Goal: Task Accomplishment & Management: Use online tool/utility

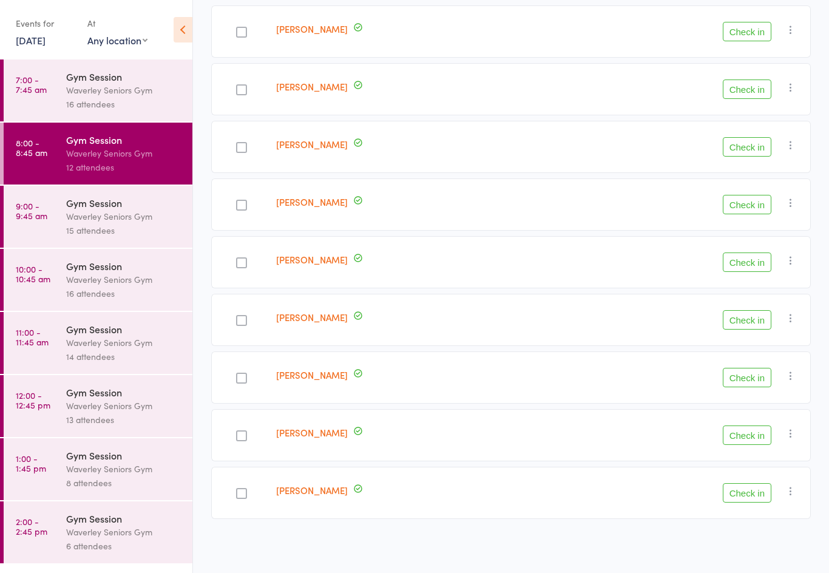
click at [89, 213] on div "Waverley Seniors Gym" at bounding box center [124, 216] width 116 height 14
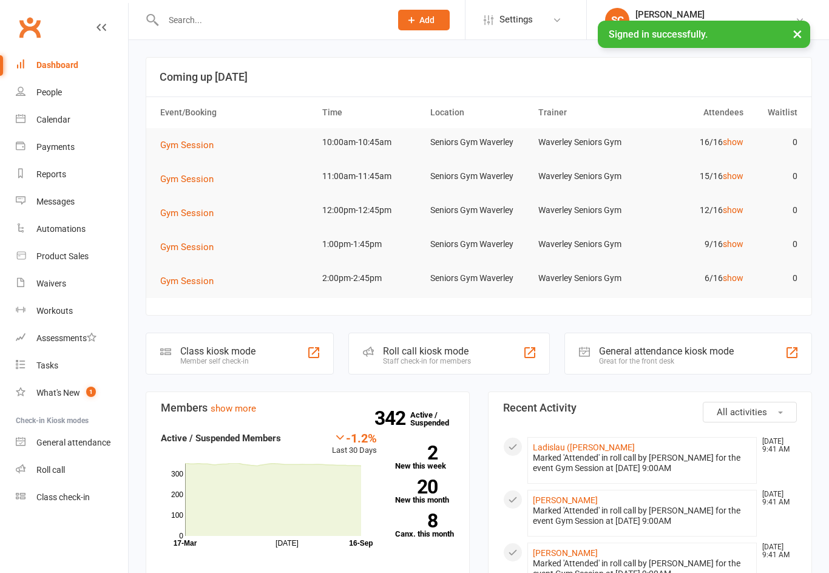
click at [51, 473] on div "Roll call" at bounding box center [50, 470] width 29 height 10
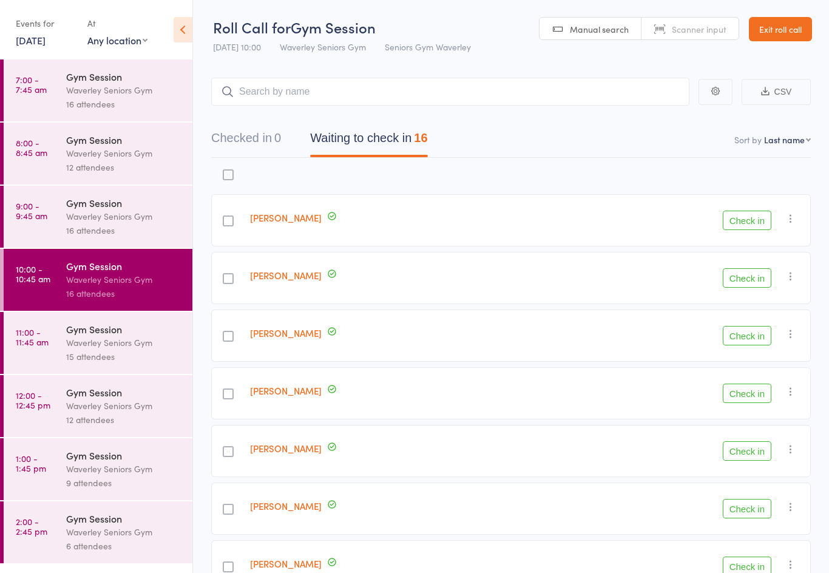
click at [184, 21] on icon at bounding box center [183, 29] width 19 height 25
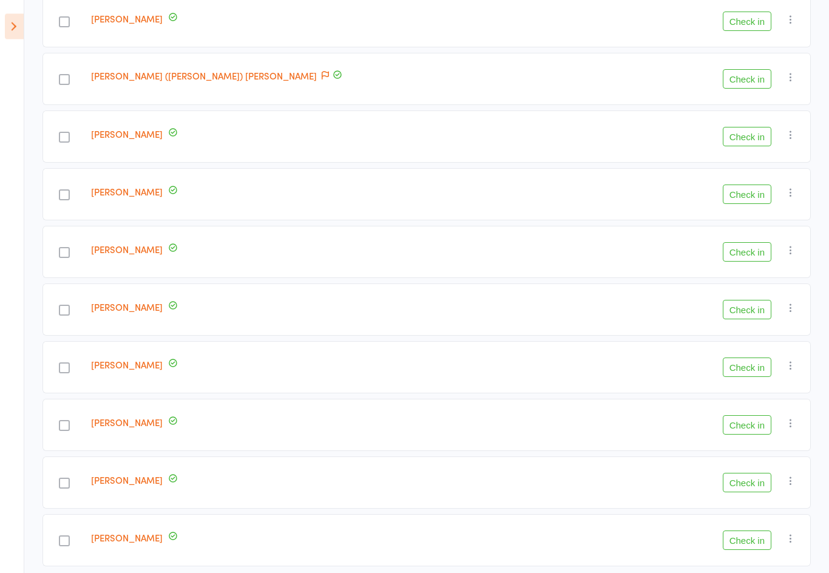
scroll to position [573, 0]
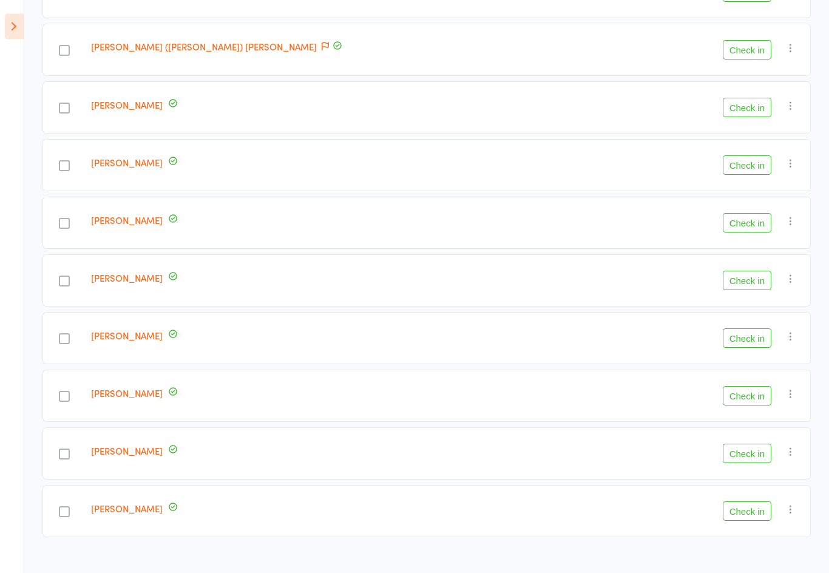
click at [763, 463] on button "Check in" at bounding box center [747, 453] width 49 height 19
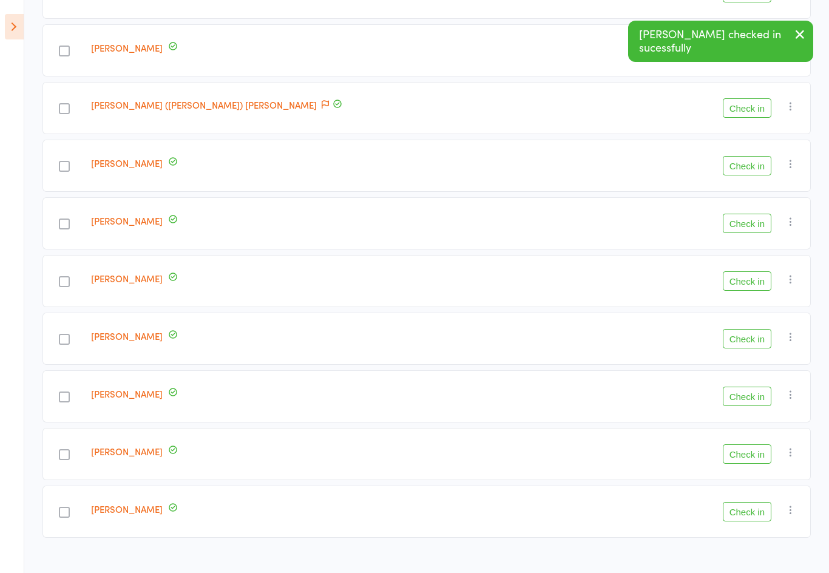
click at [754, 459] on button "Check in" at bounding box center [747, 453] width 49 height 19
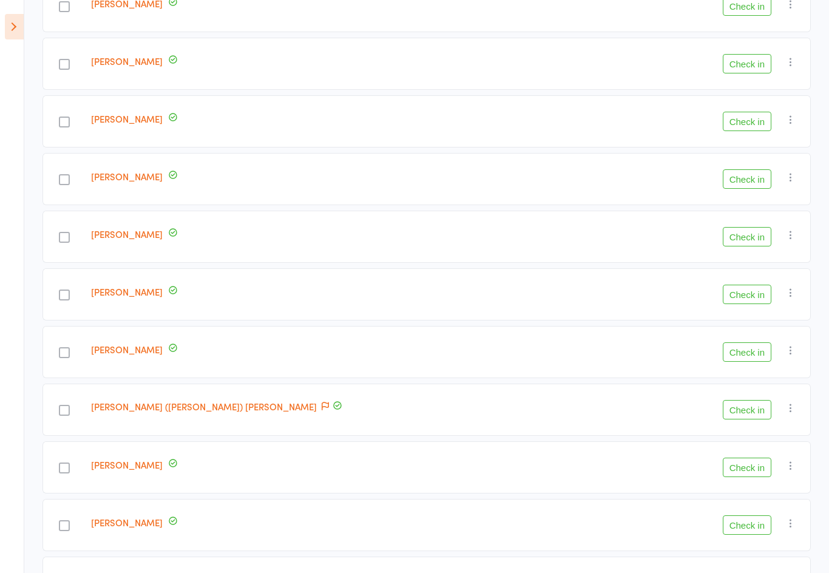
scroll to position [0, 0]
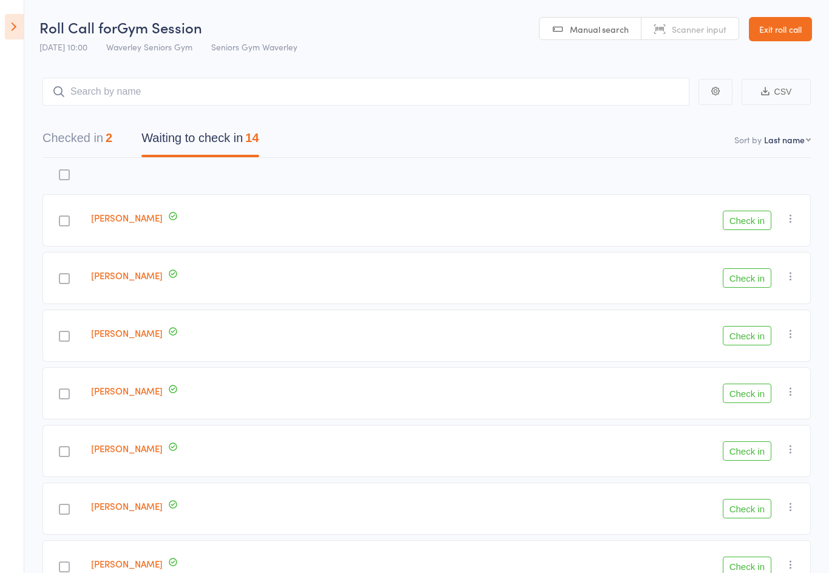
click at [87, 137] on button "Checked in 2" at bounding box center [77, 141] width 70 height 32
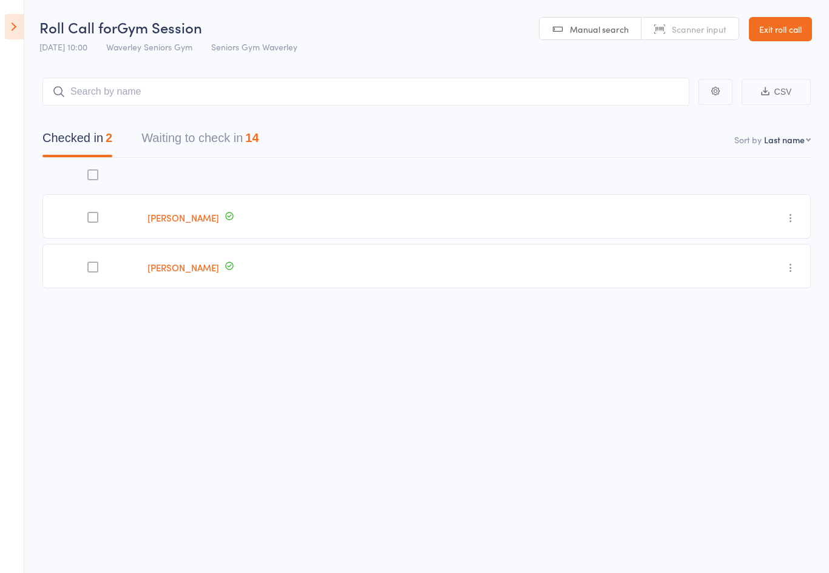
click at [251, 146] on button "Waiting to check in 14" at bounding box center [199, 141] width 117 height 32
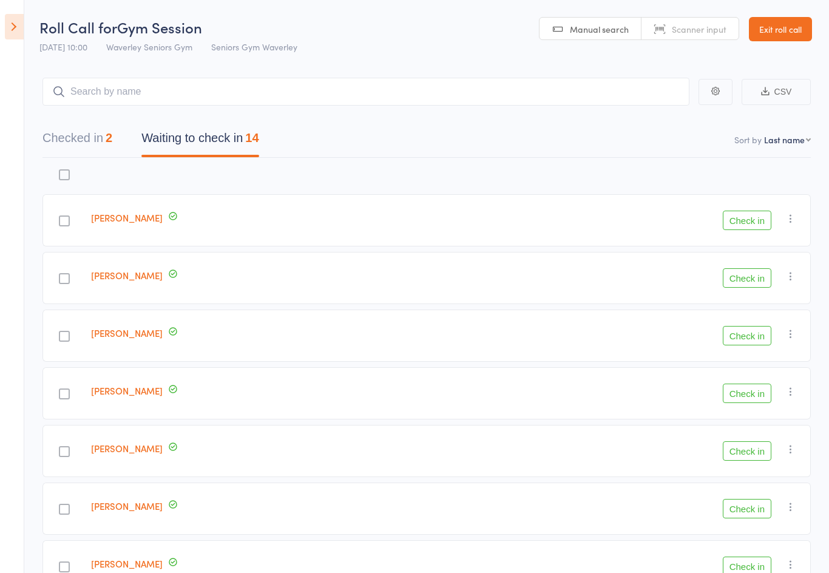
click at [12, 24] on icon at bounding box center [14, 26] width 19 height 25
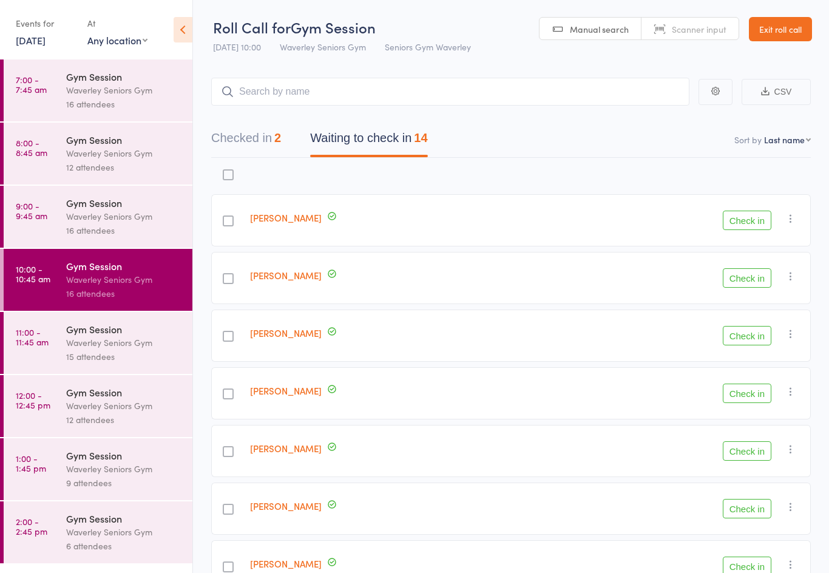
click at [124, 217] on div "Waverley Seniors Gym" at bounding box center [124, 216] width 116 height 14
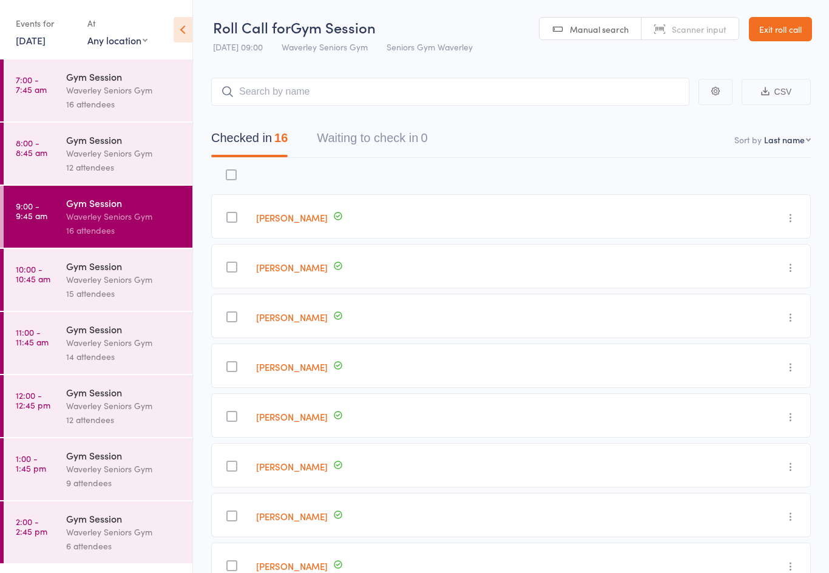
click at [98, 281] on div "Waverley Seniors Gym" at bounding box center [124, 279] width 116 height 14
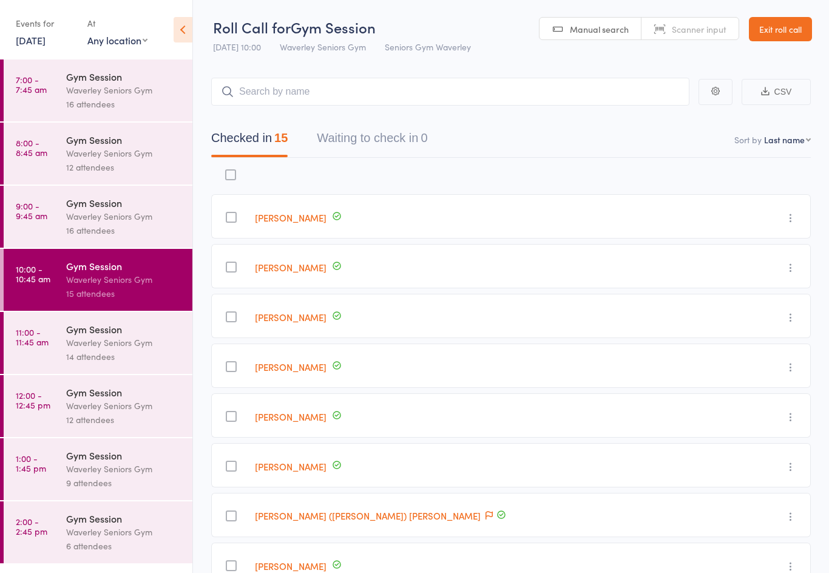
click at [126, 363] on div "14 attendees" at bounding box center [124, 356] width 116 height 14
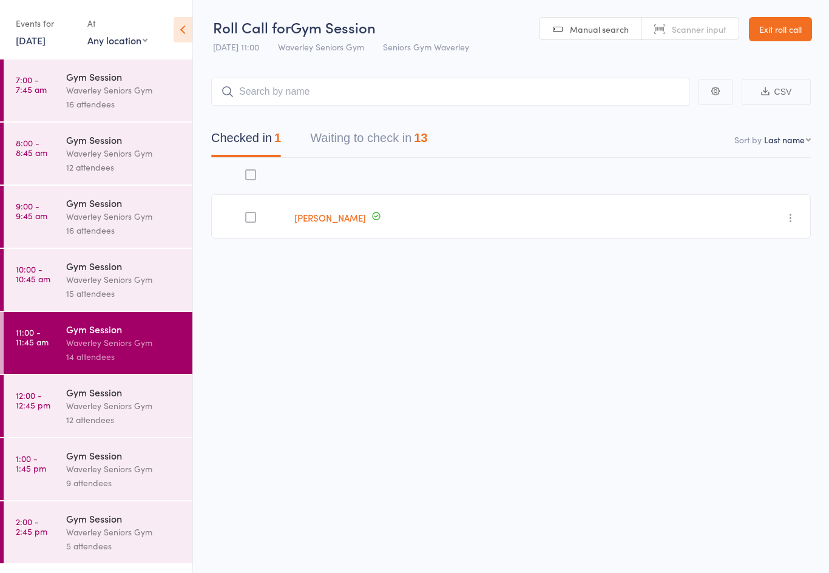
click at [390, 150] on button "Waiting to check in 13" at bounding box center [368, 141] width 117 height 32
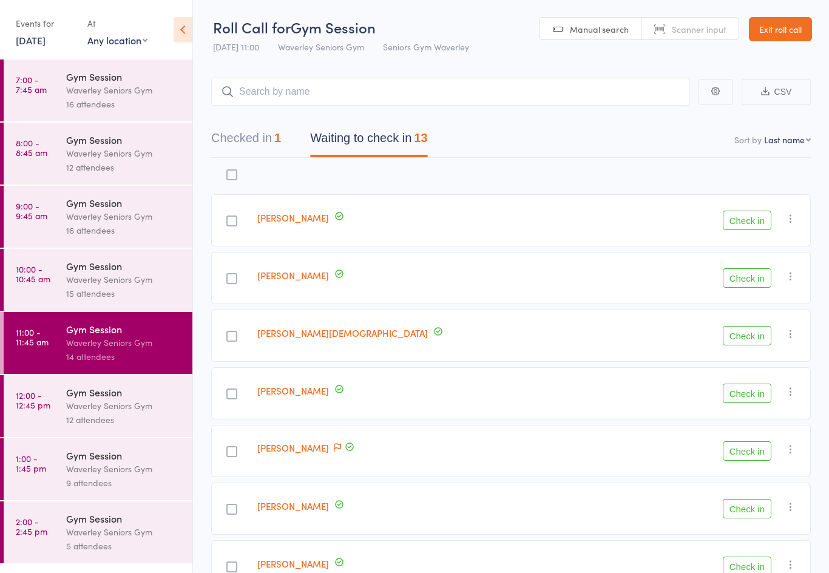
click at [747, 451] on button "Check in" at bounding box center [747, 450] width 49 height 19
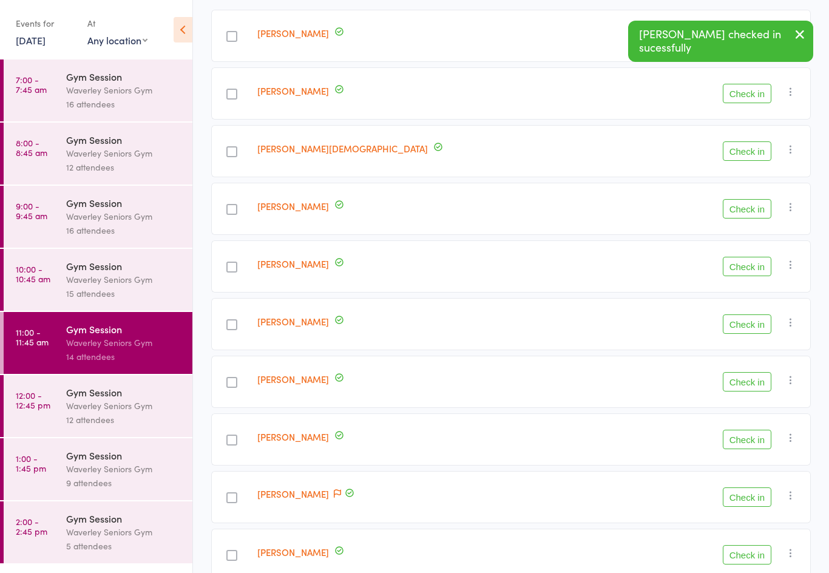
scroll to position [192, 0]
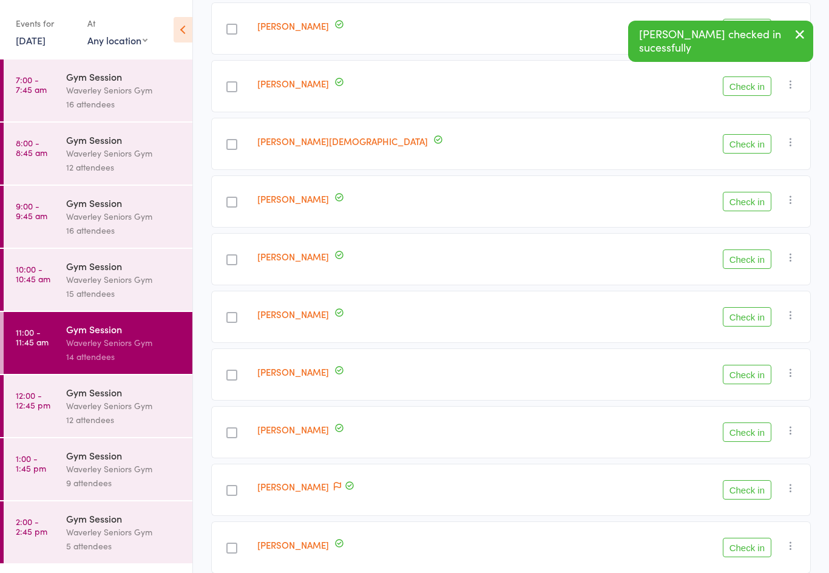
click at [752, 492] on button "Check in" at bounding box center [747, 489] width 49 height 19
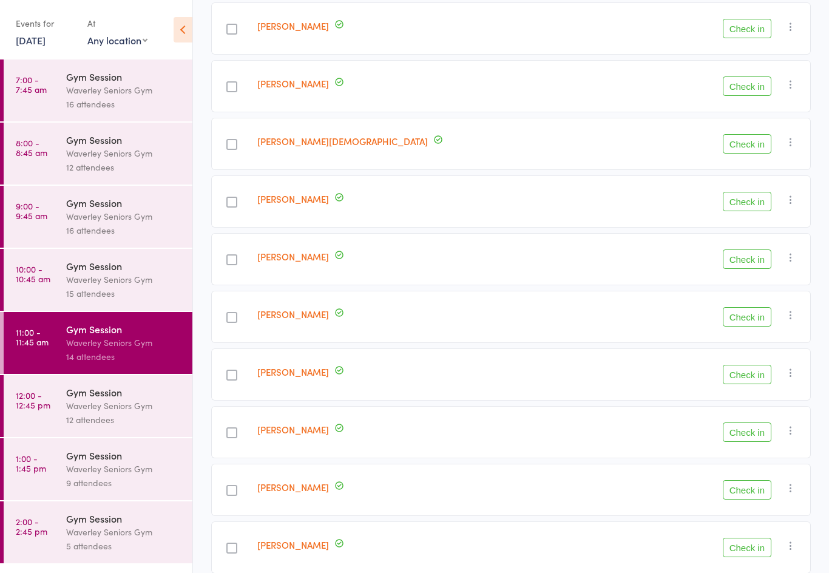
click at [123, 286] on div "Waverley Seniors Gym" at bounding box center [124, 279] width 116 height 14
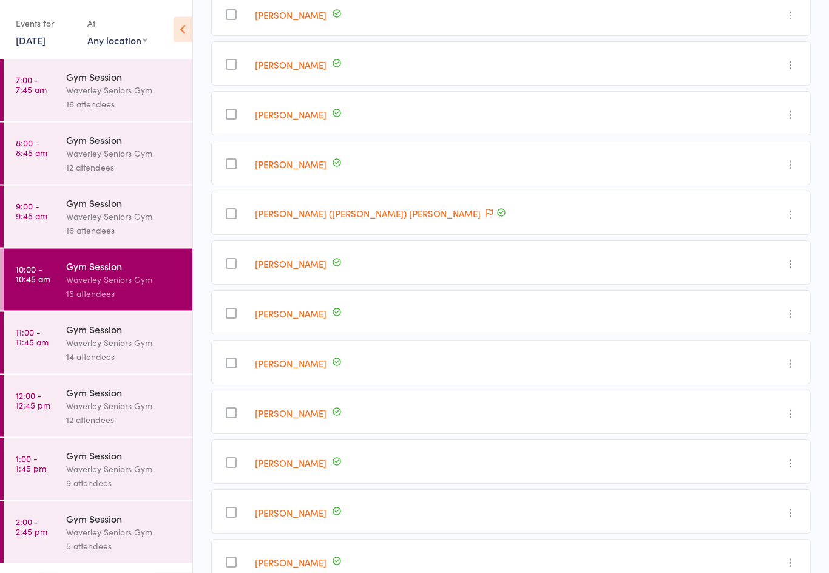
scroll to position [302, 0]
click at [106, 356] on div "14 attendees" at bounding box center [124, 356] width 116 height 14
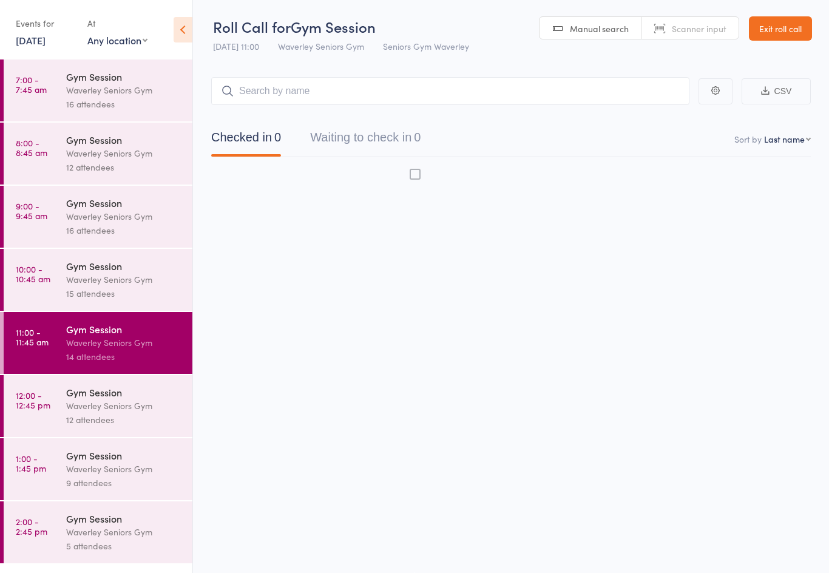
scroll to position [8, 0]
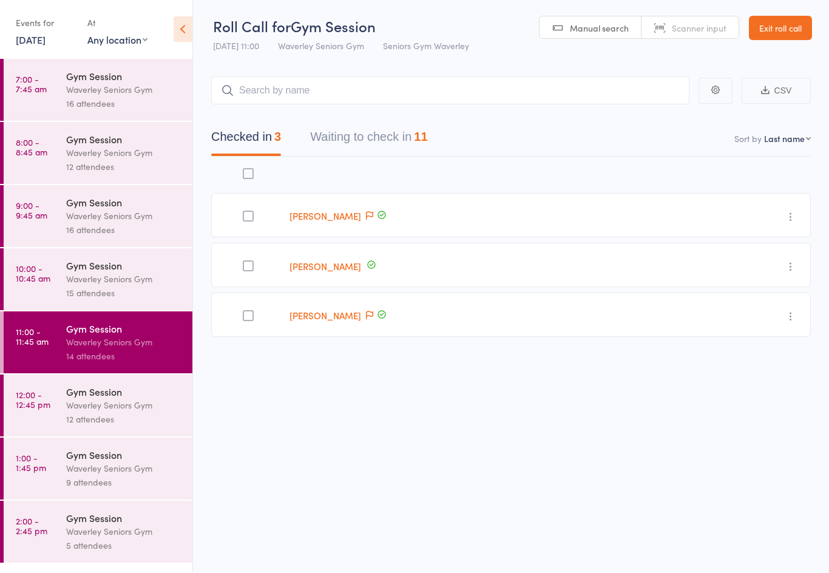
click at [391, 129] on button "Waiting to check in 11" at bounding box center [368, 140] width 117 height 32
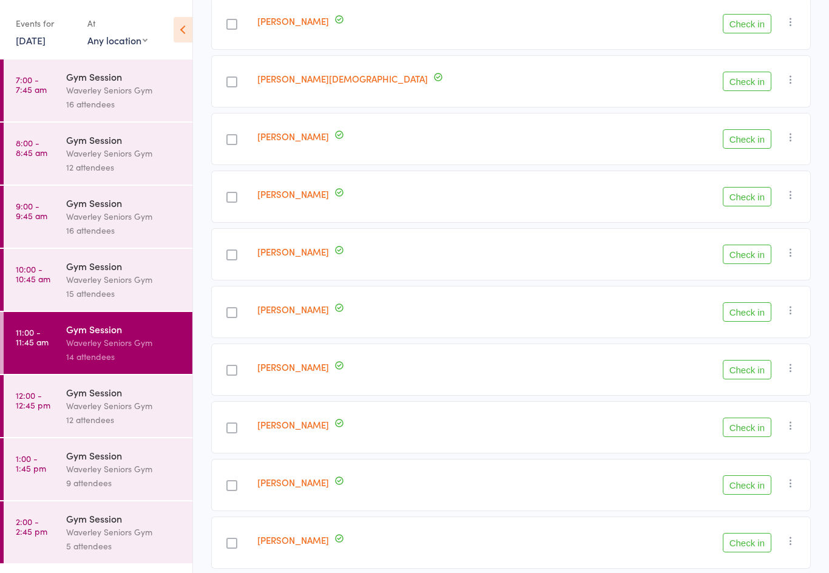
scroll to position [285, 0]
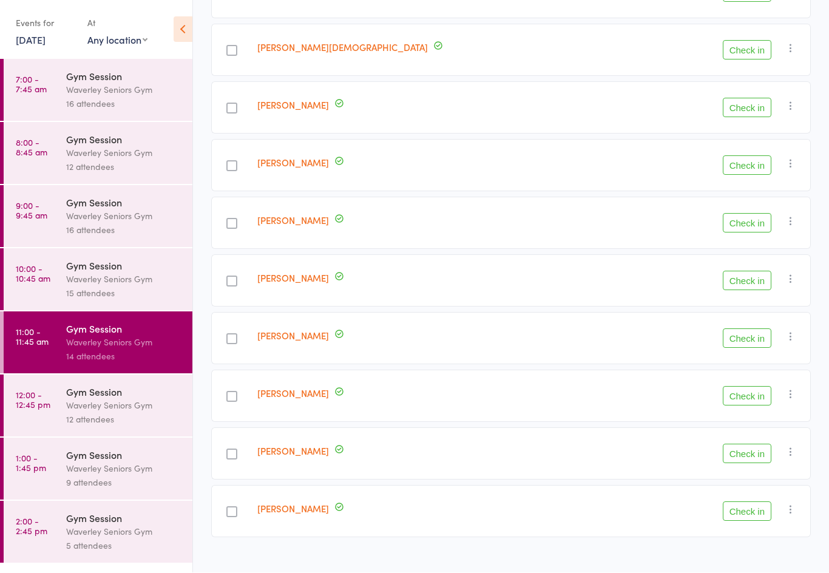
click at [770, 390] on button "Check in" at bounding box center [747, 395] width 49 height 19
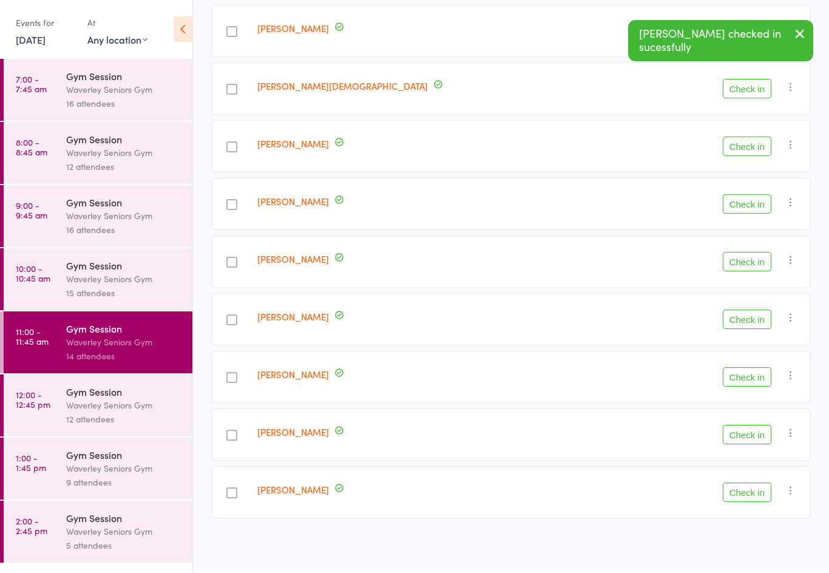
scroll to position [228, 0]
